Goal: Task Accomplishment & Management: Use online tool/utility

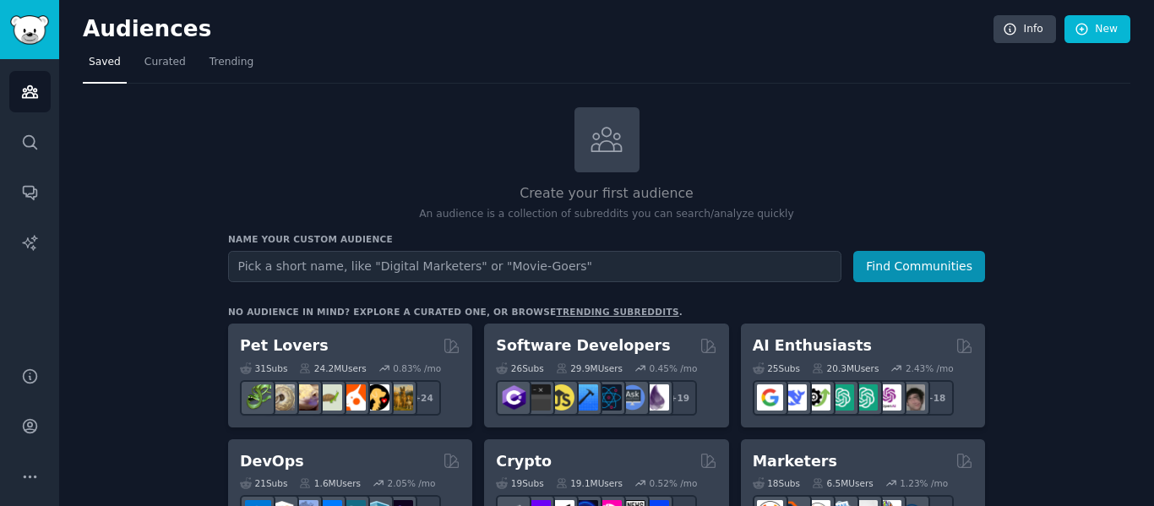
type input "e"
type input "reddit users"
click at [853, 251] on button "Find Communities" at bounding box center [919, 266] width 132 height 31
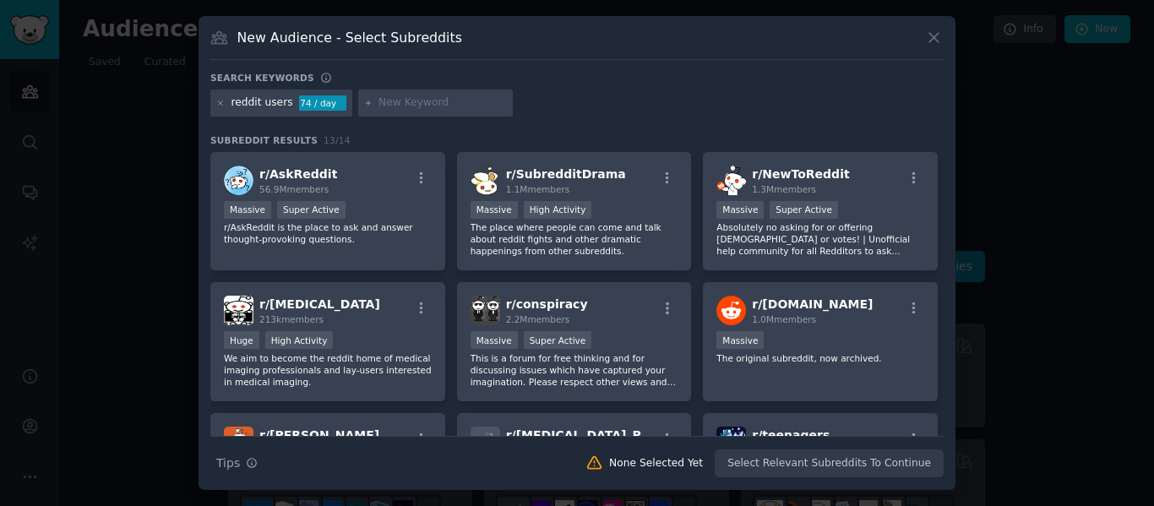
click at [937, 48] on div "New Audience - Select Subreddits" at bounding box center [576, 44] width 733 height 32
click at [933, 41] on icon at bounding box center [934, 38] width 18 height 18
